Goal: Use online tool/utility: Use online tool/utility

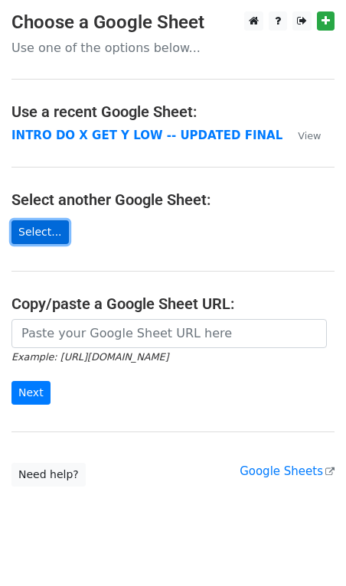
click at [38, 231] on link "Select..." at bounding box center [39, 232] width 57 height 24
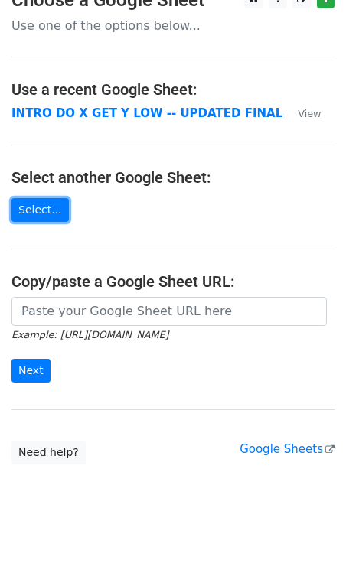
scroll to position [23, 0]
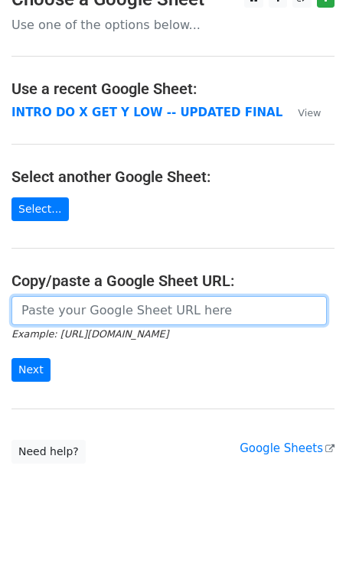
click at [83, 304] on input "url" at bounding box center [168, 310] width 315 height 29
paste input "https://docs.google.com/spreadsheets/d/1JCWpI-lnC1X_r_P-CA5EZmJDh33FLIIB08R1_xD…"
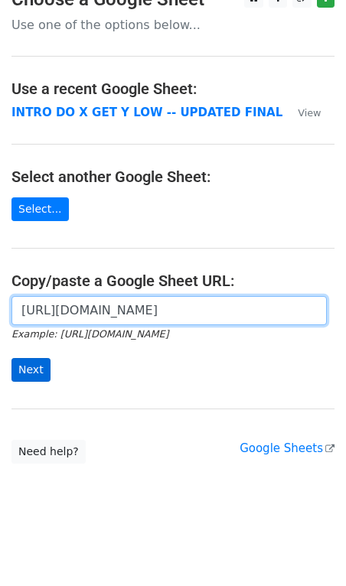
type input "https://docs.google.com/spreadsheets/d/1JCWpI-lnC1X_r_P-CA5EZmJDh33FLIIB08R1_xD…"
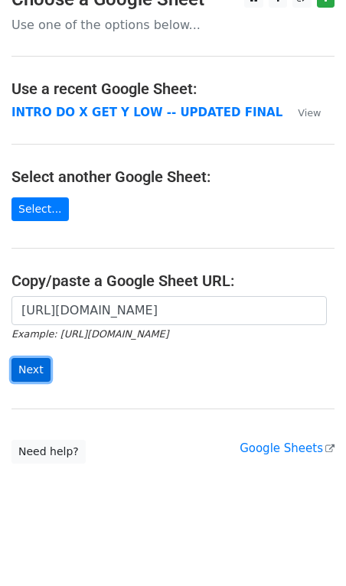
click at [40, 377] on input "Next" at bounding box center [30, 370] width 39 height 24
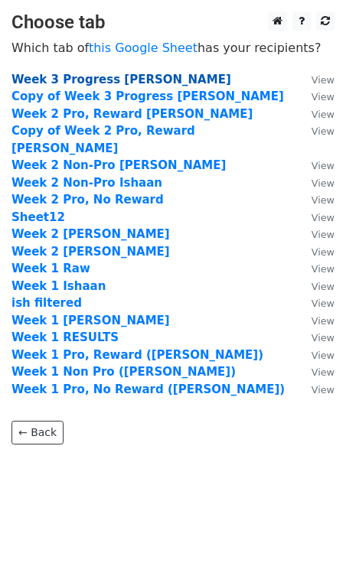
click at [102, 83] on strong "Week 3 Progress Jess" at bounding box center [121, 80] width 220 height 14
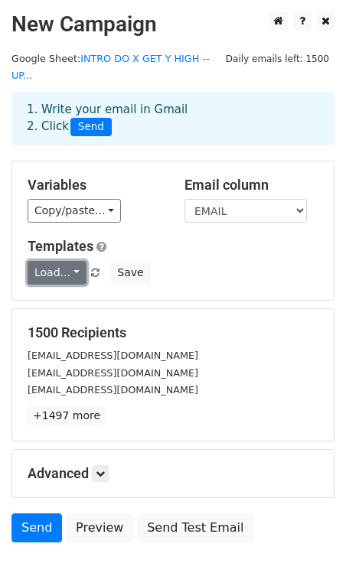
click at [68, 261] on link "Load..." at bounding box center [57, 273] width 59 height 24
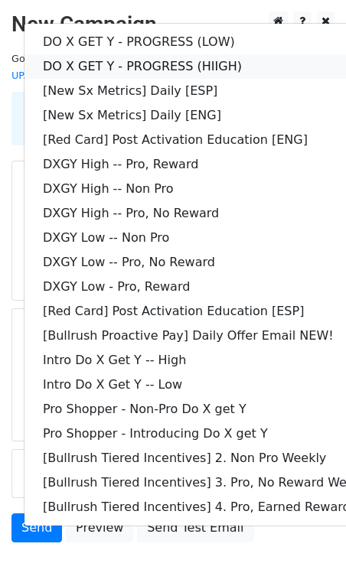
click at [145, 54] on link "DO X GET Y - PROGRESS (HIIGH)" at bounding box center [220, 66] width 393 height 24
